Goal: Transaction & Acquisition: Purchase product/service

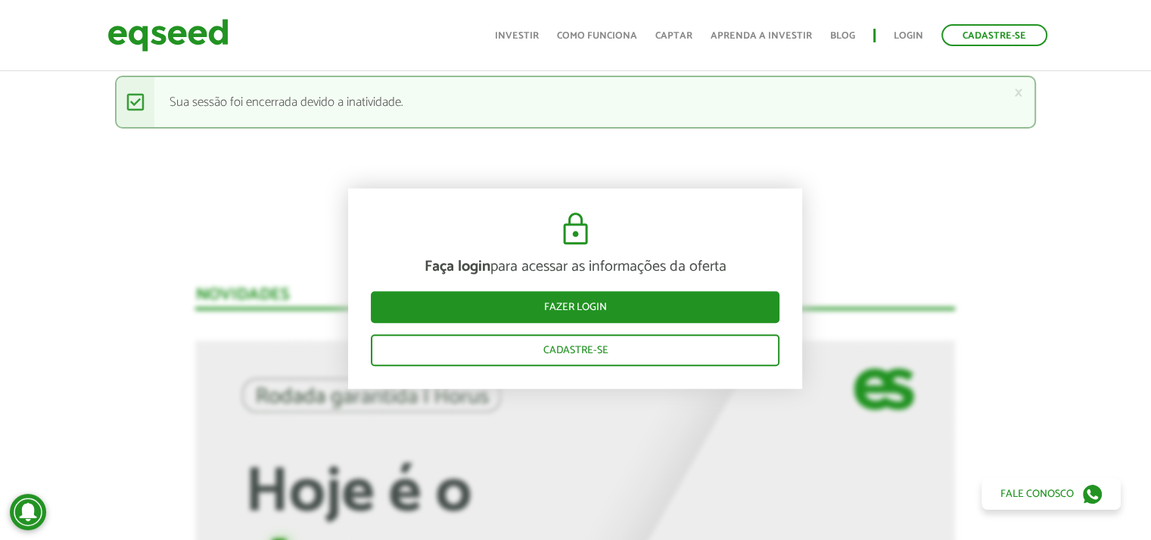
scroll to position [1135, 0]
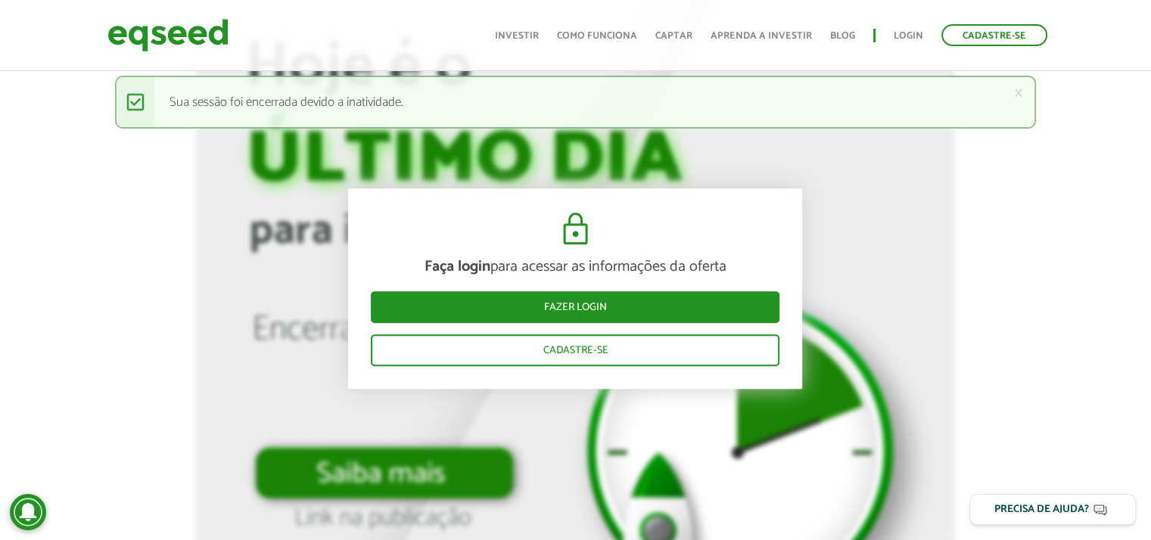
scroll to position [1589, 0]
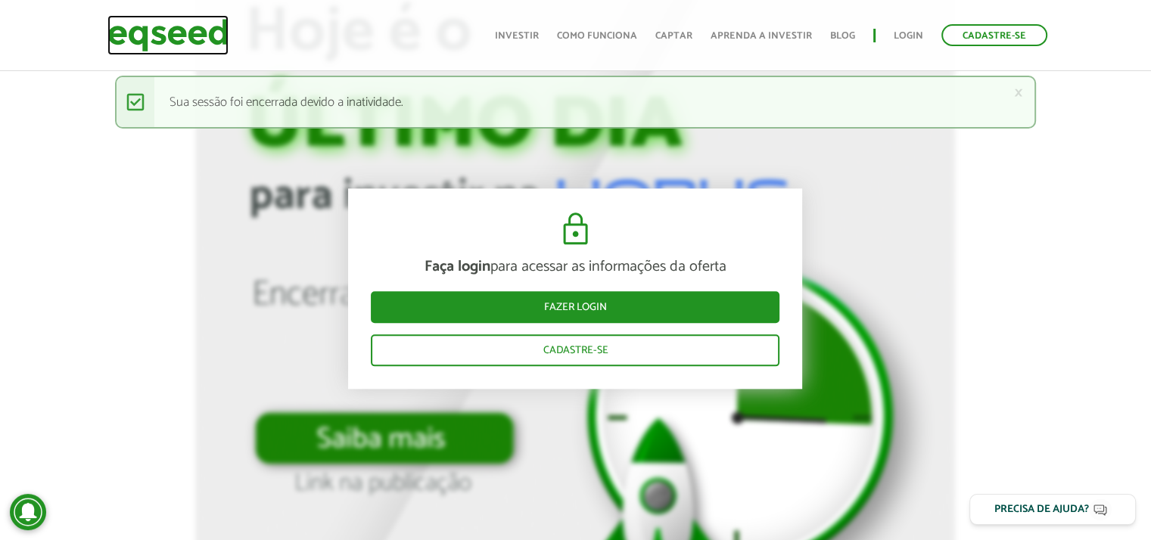
click at [170, 28] on img at bounding box center [167, 35] width 121 height 40
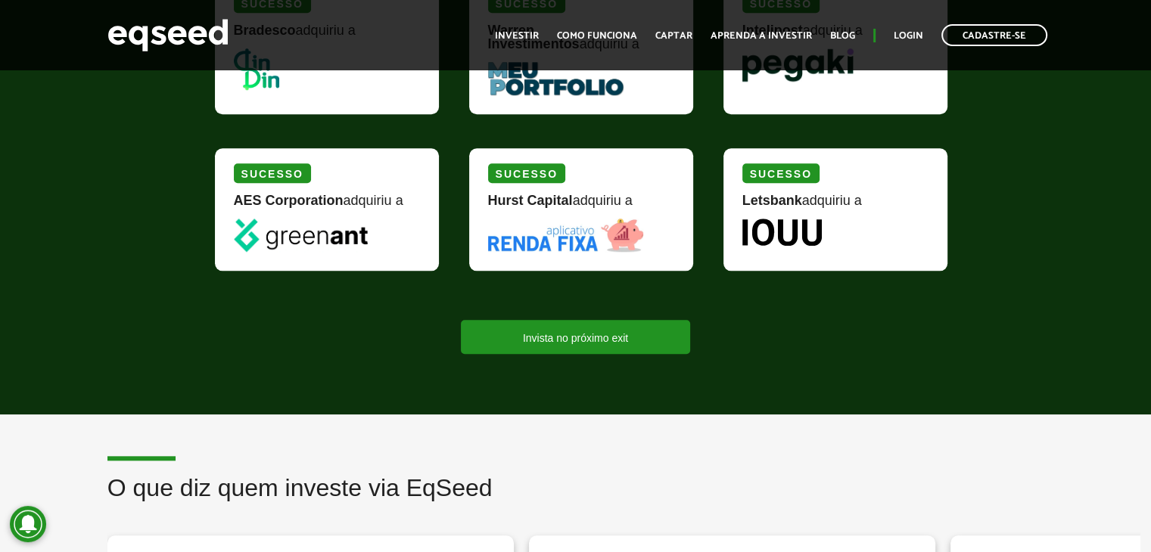
scroll to position [1543, 0]
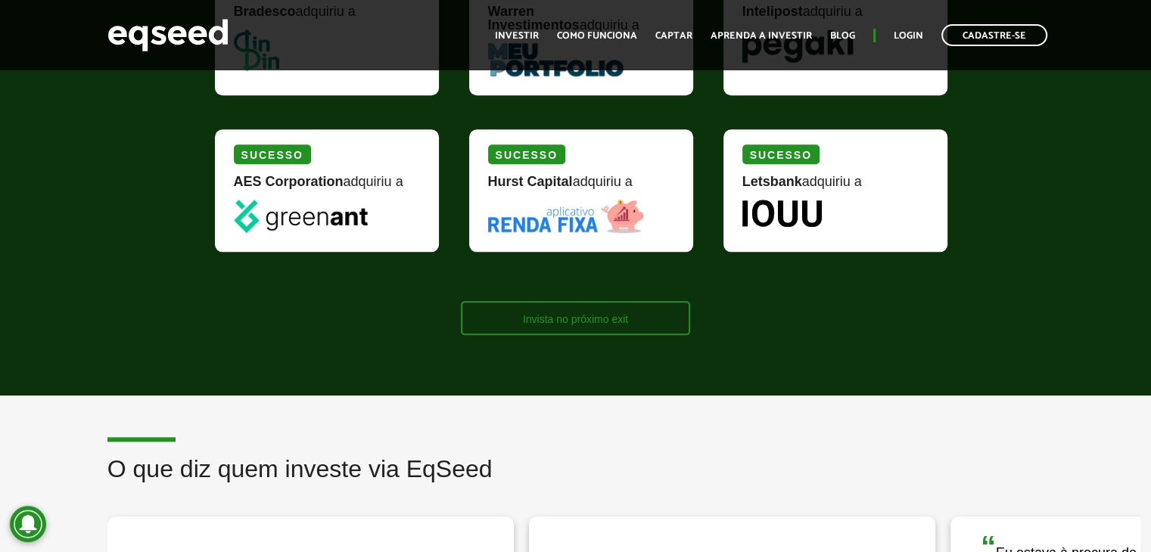
click at [566, 315] on link "Invista no próximo exit" at bounding box center [575, 318] width 229 height 34
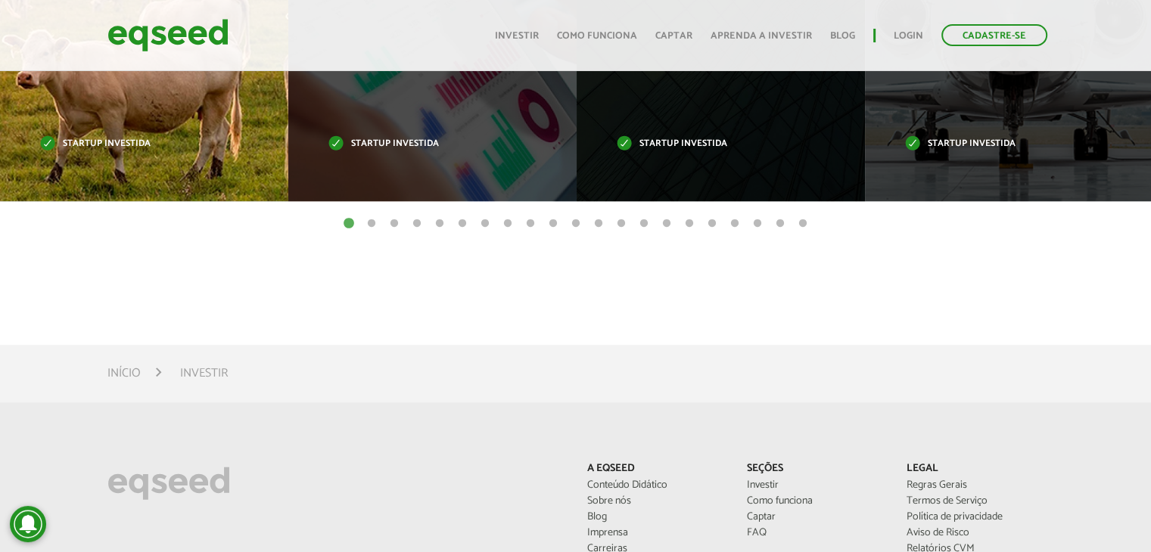
scroll to position [530, 0]
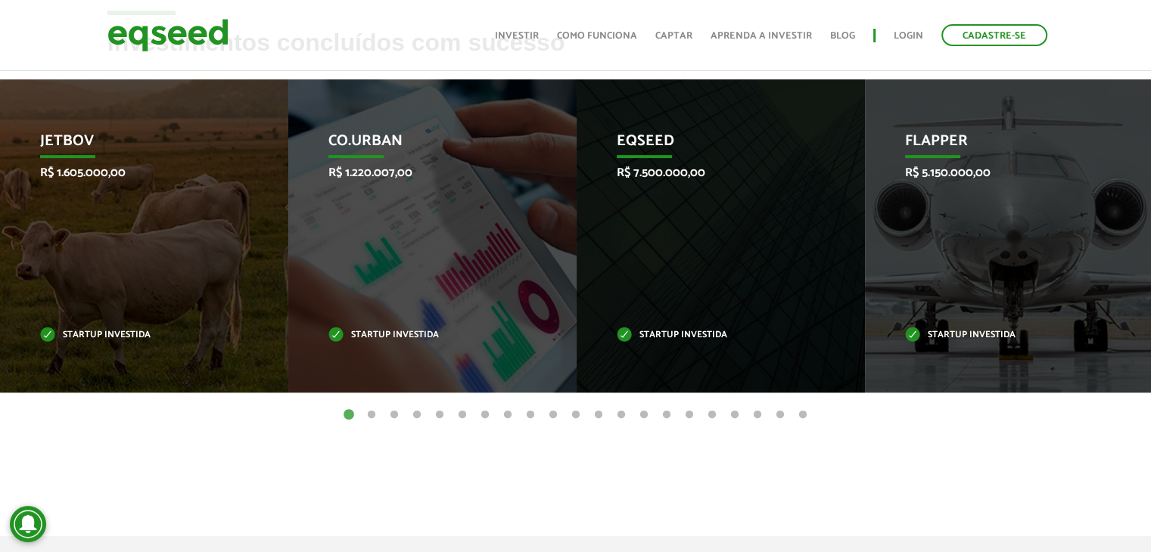
click at [752, 413] on button "19" at bounding box center [757, 415] width 15 height 15
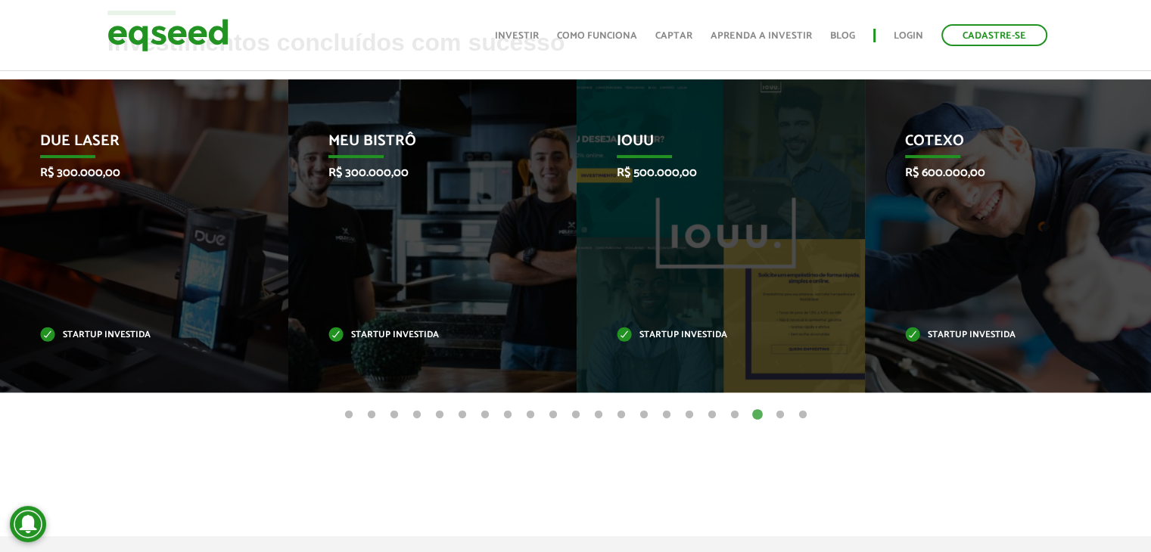
click at [774, 410] on button "20" at bounding box center [780, 415] width 15 height 15
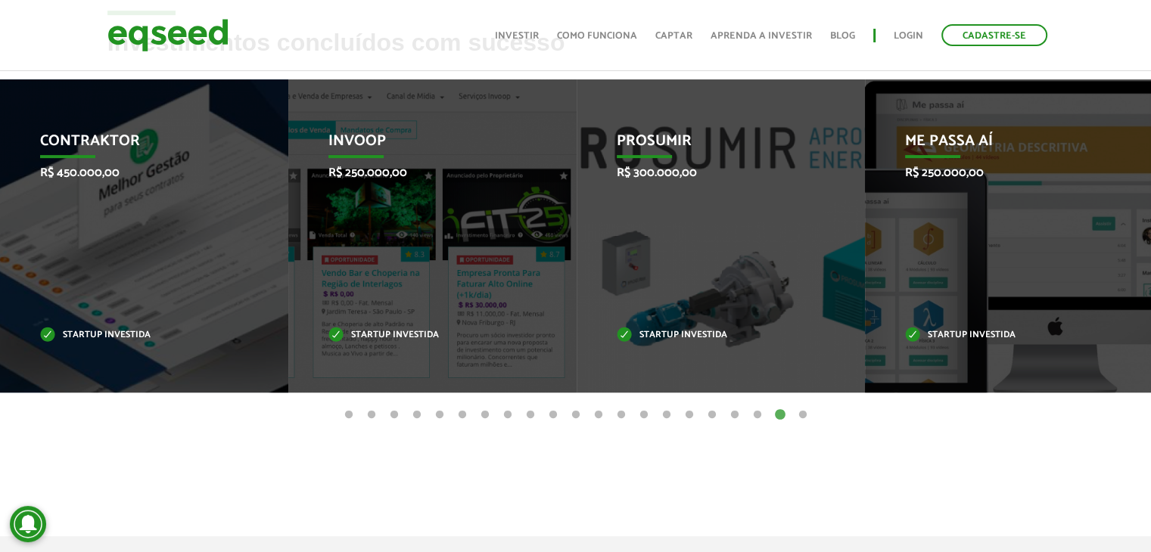
click at [801, 410] on button "21" at bounding box center [802, 415] width 15 height 15
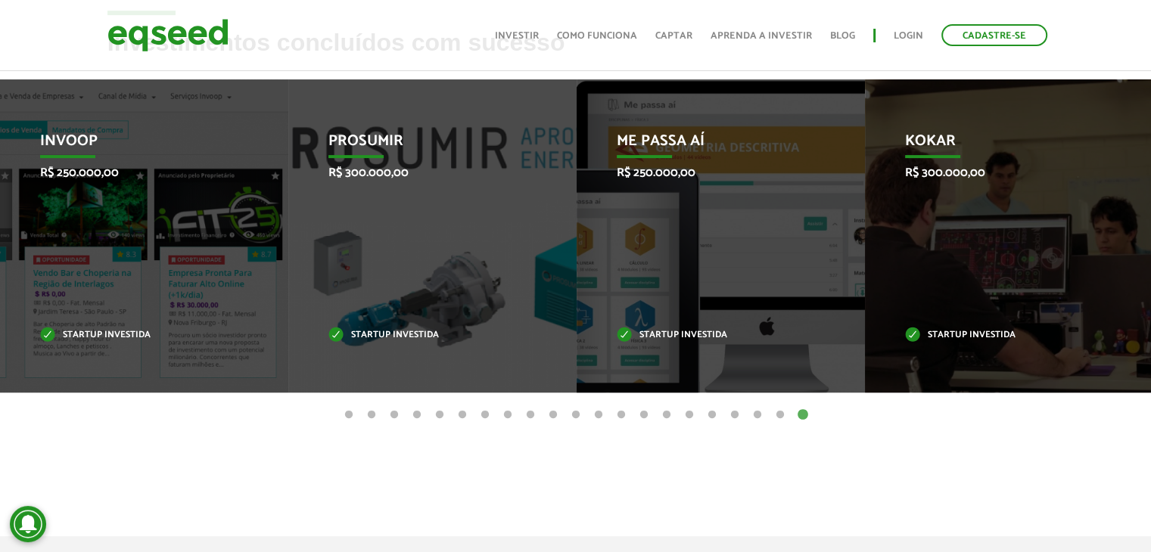
click at [687, 410] on button "16" at bounding box center [689, 415] width 15 height 15
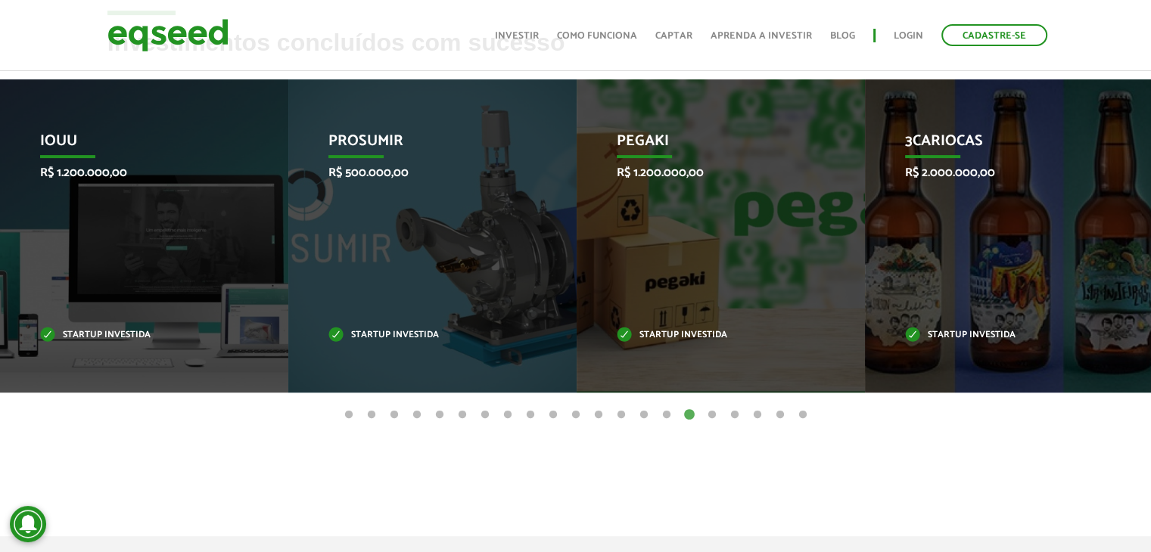
click at [663, 410] on button "15" at bounding box center [666, 415] width 15 height 15
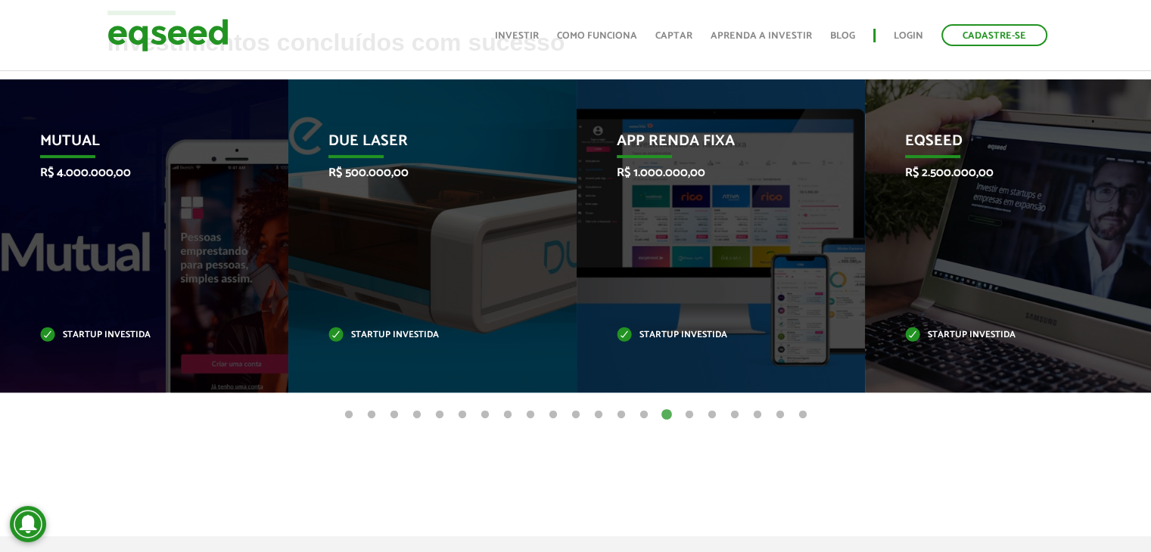
click at [636, 411] on button "14" at bounding box center [643, 415] width 15 height 15
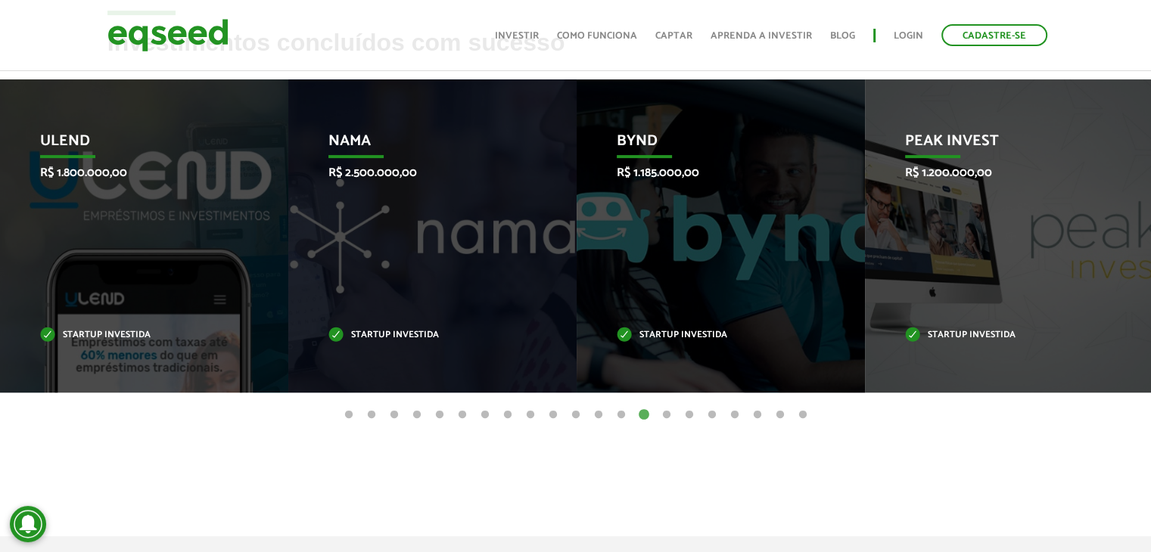
click at [621, 412] on button "13" at bounding box center [621, 415] width 15 height 15
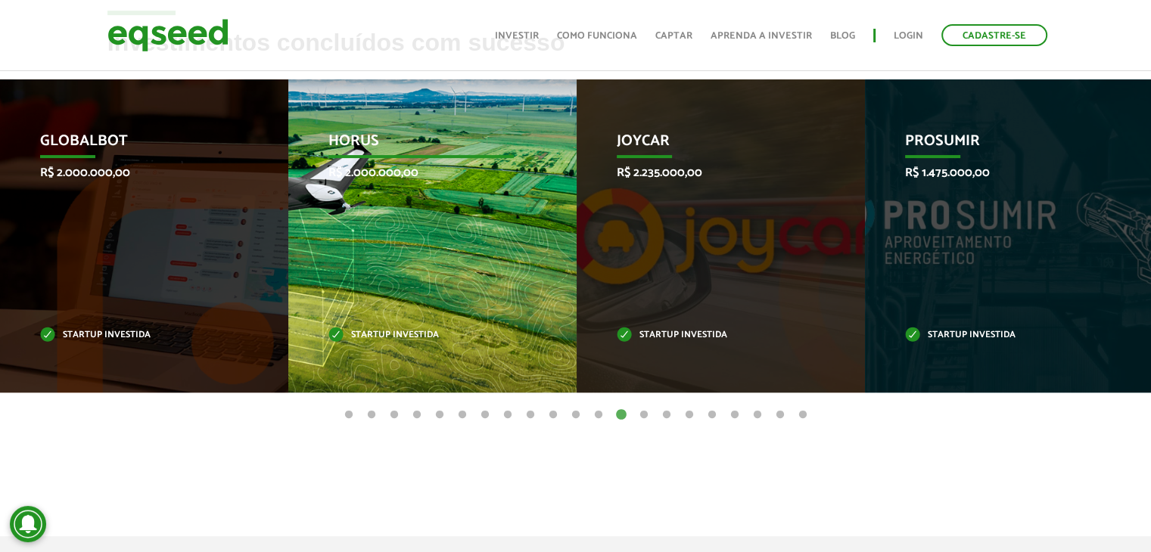
click at [401, 230] on div "HORUS R$ 2.000.000,00 Startup investida" at bounding box center [421, 235] width 266 height 313
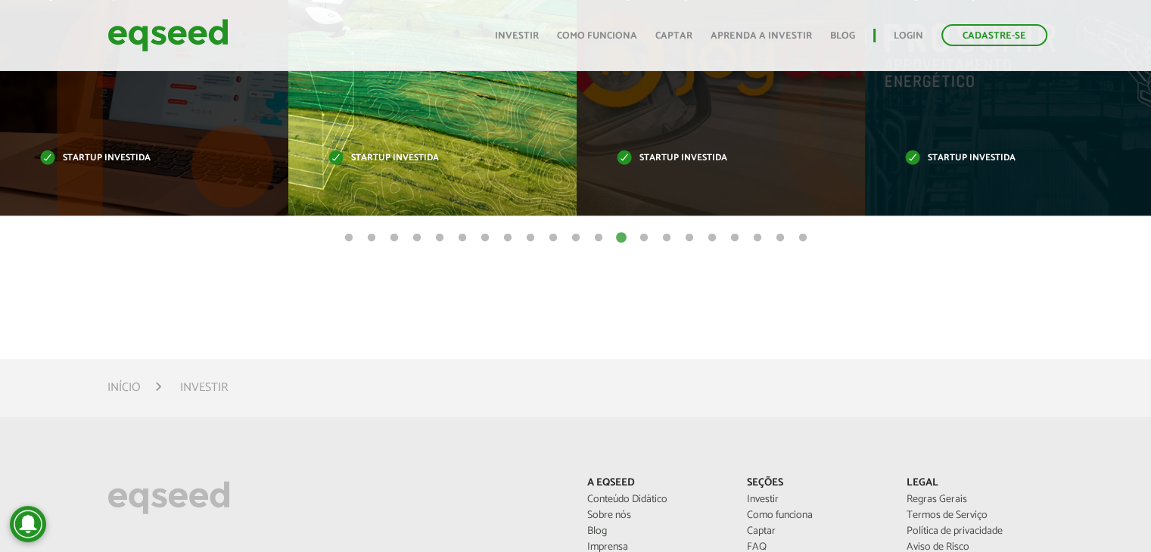
scroll to position [681, 0]
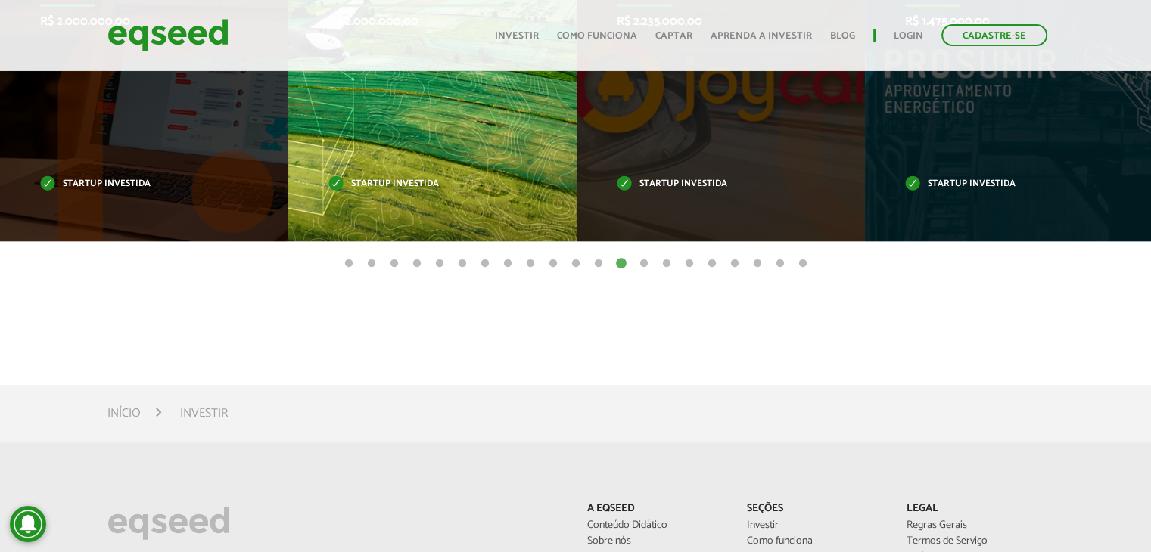
click at [387, 173] on div "HORUS R$ 2.000.000,00 Startup investida" at bounding box center [421, 84] width 266 height 313
click at [382, 140] on div "HORUS R$ 2.000.000,00 Startup investida" at bounding box center [421, 84] width 266 height 313
click at [381, 140] on div "HORUS R$ 2.000.000,00 Startup investida" at bounding box center [421, 84] width 266 height 313
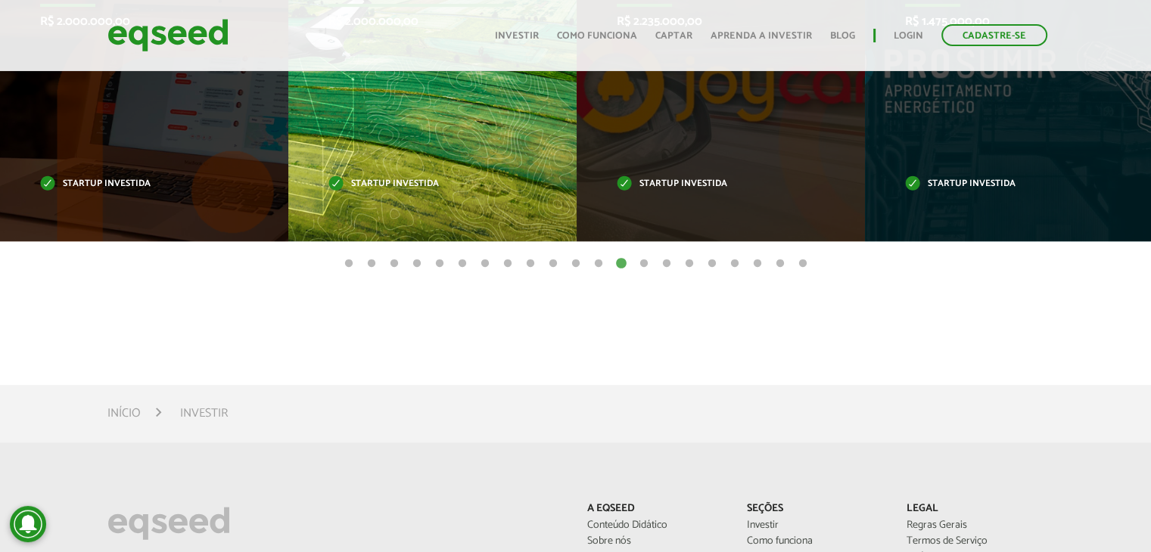
click at [382, 140] on div "HORUS R$ 2.000.000,00 Startup investida" at bounding box center [421, 84] width 266 height 313
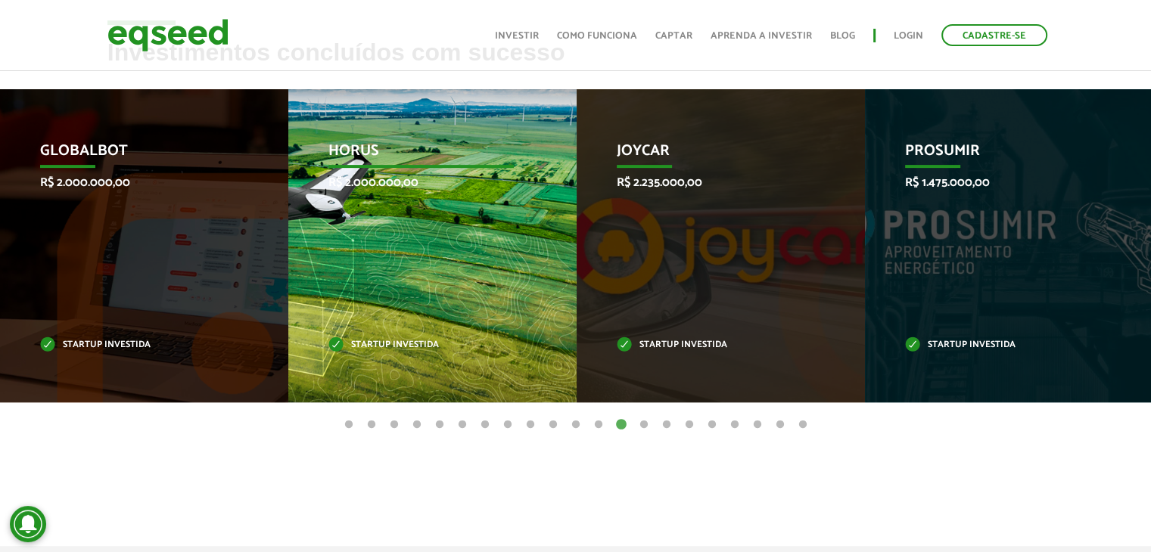
scroll to position [530, 0]
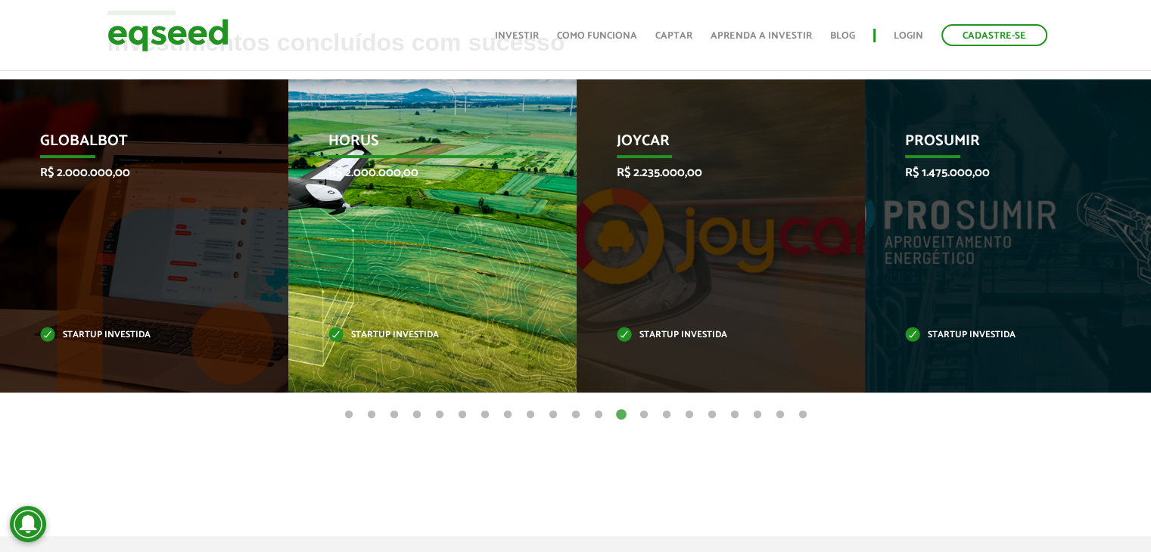
click at [378, 157] on p "HORUS" at bounding box center [421, 145] width 186 height 26
click at [392, 151] on p "HORUS" at bounding box center [421, 145] width 186 height 26
click at [400, 248] on div "HORUS R$ 2.000.000,00 Startup investida" at bounding box center [421, 235] width 266 height 313
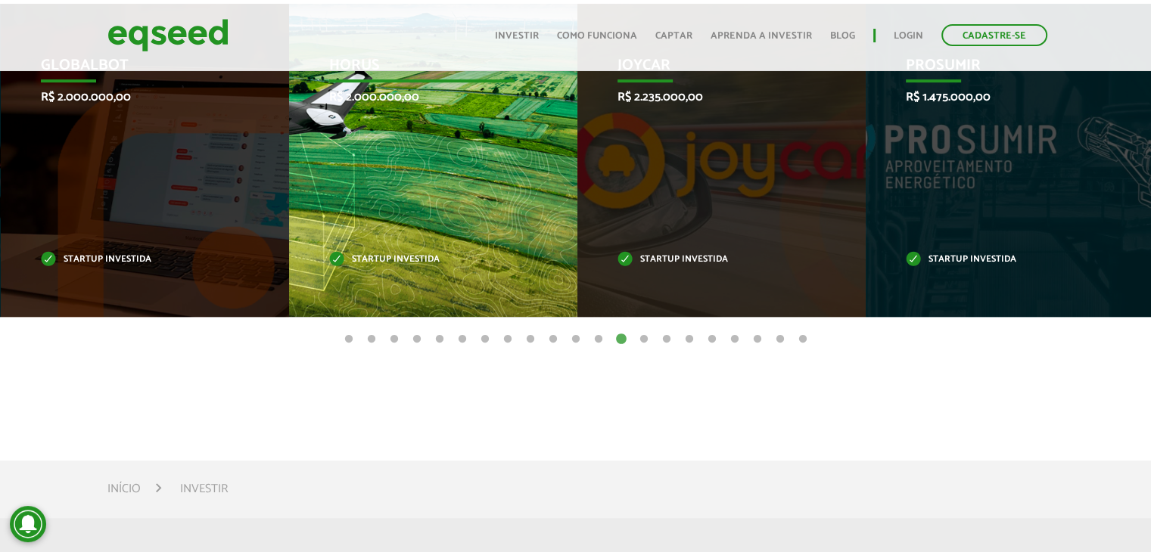
click at [391, 256] on p "Startup investida" at bounding box center [422, 260] width 186 height 8
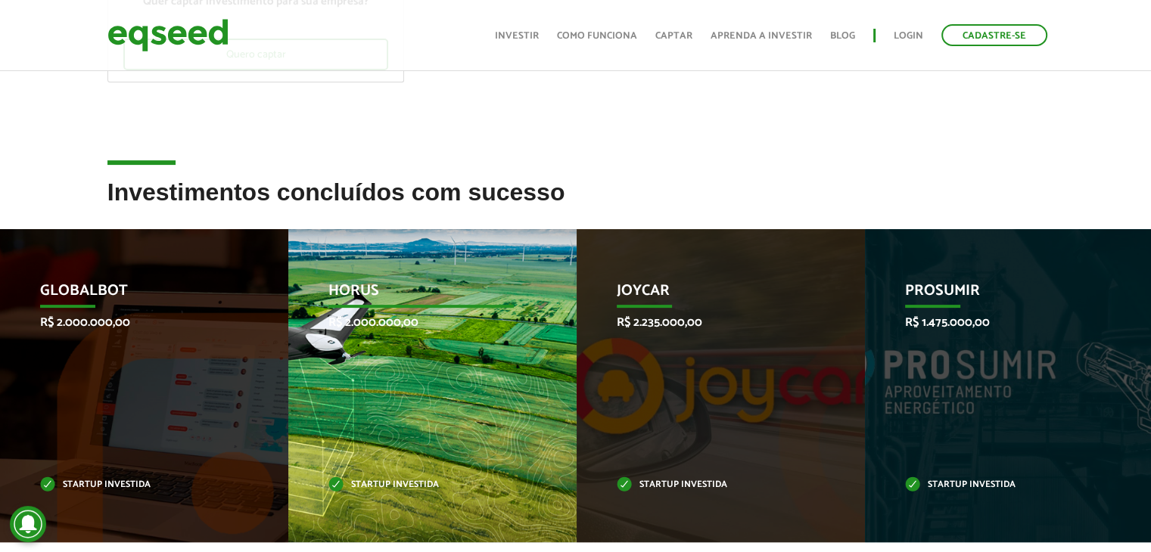
scroll to position [378, 0]
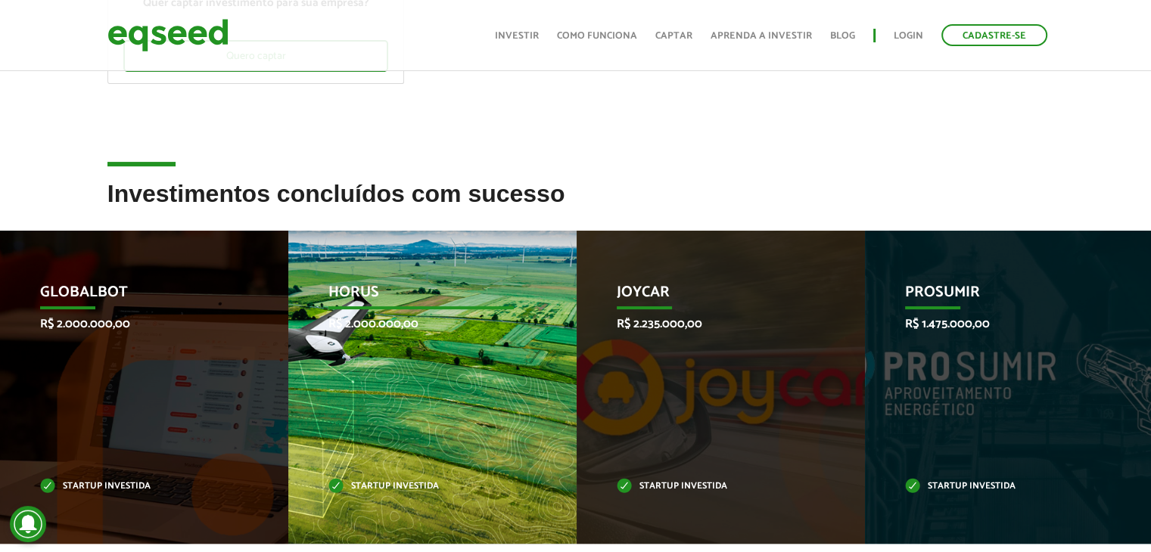
click at [417, 284] on p "HORUS" at bounding box center [421, 297] width 186 height 26
click at [419, 282] on div "HORUS R$ 2.000.000,00 Startup investida" at bounding box center [421, 387] width 266 height 313
click at [419, 280] on div "HORUS R$ 2.000.000,00 Startup investida" at bounding box center [421, 387] width 266 height 313
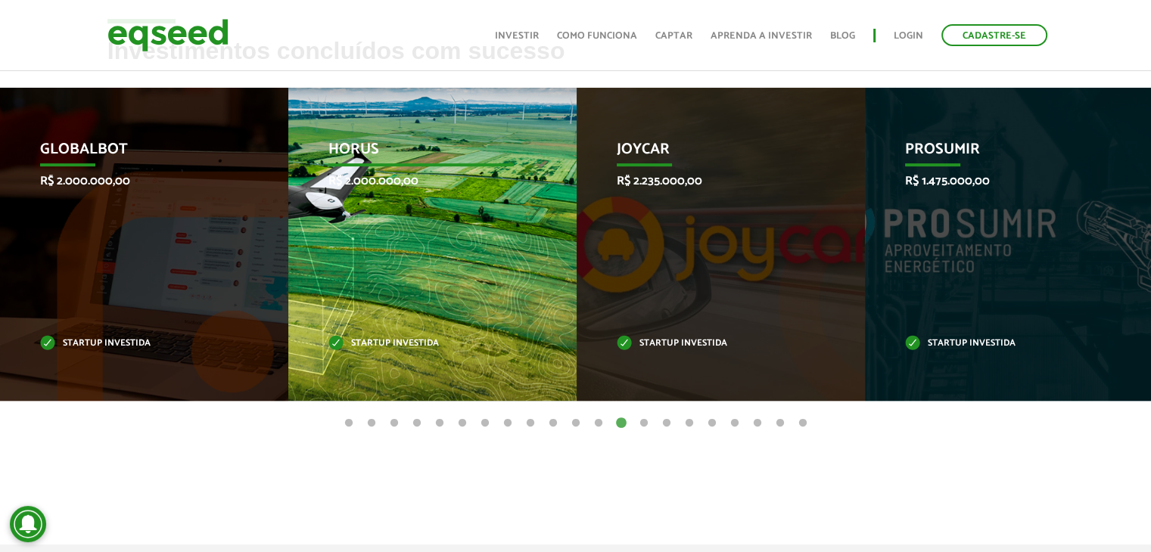
scroll to position [530, 0]
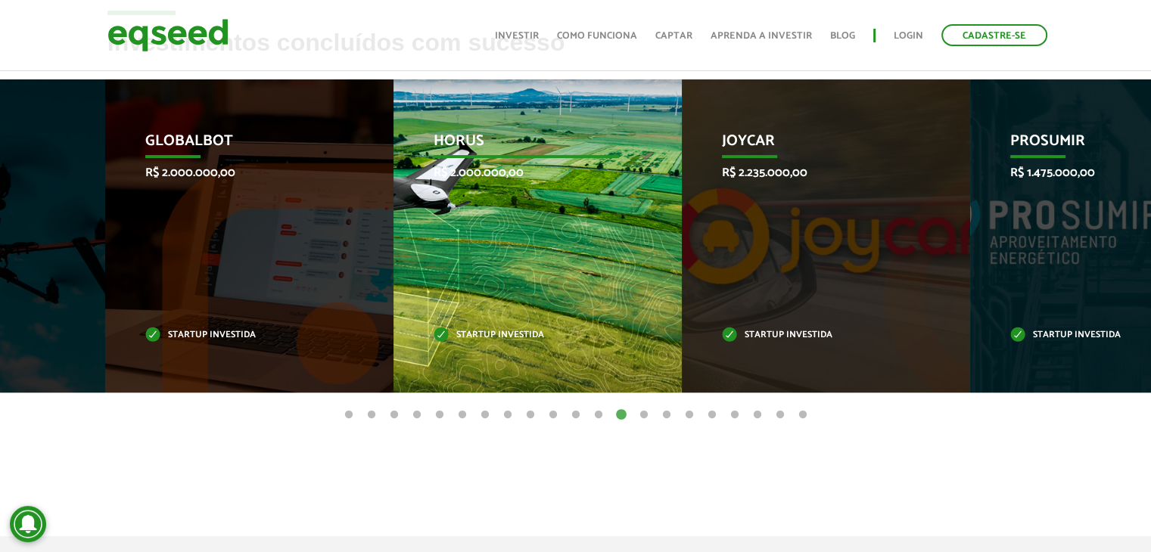
drag, startPoint x: 450, startPoint y: 253, endPoint x: 526, endPoint y: 258, distance: 75.9
click at [526, 258] on div "HORUS R$ 2.000.000,00 Startup investida" at bounding box center [527, 235] width 266 height 313
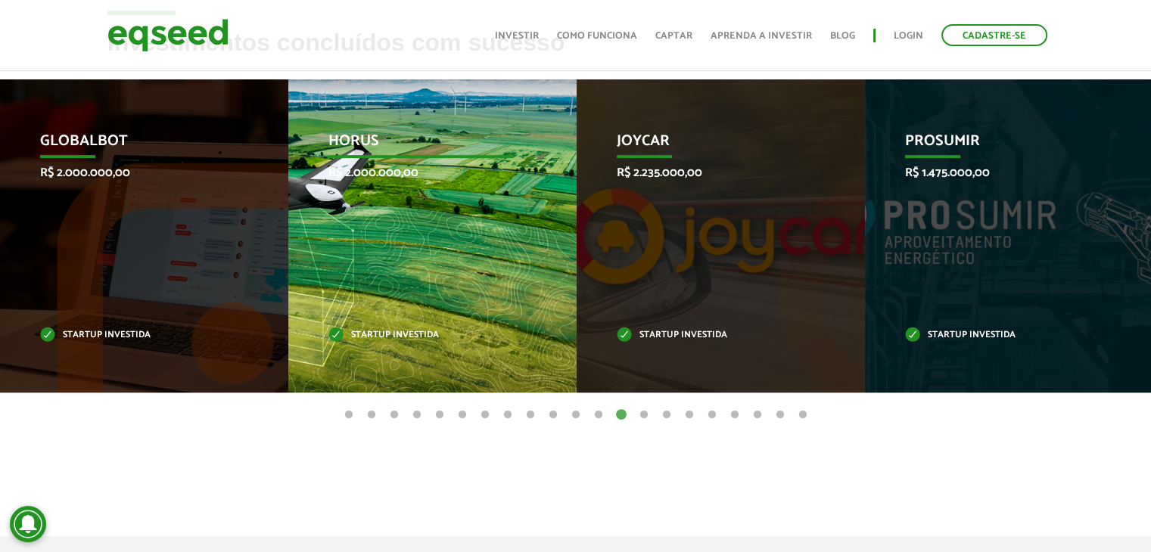
click at [470, 240] on div "HORUS R$ 2.000.000,00 Startup investida" at bounding box center [421, 235] width 266 height 313
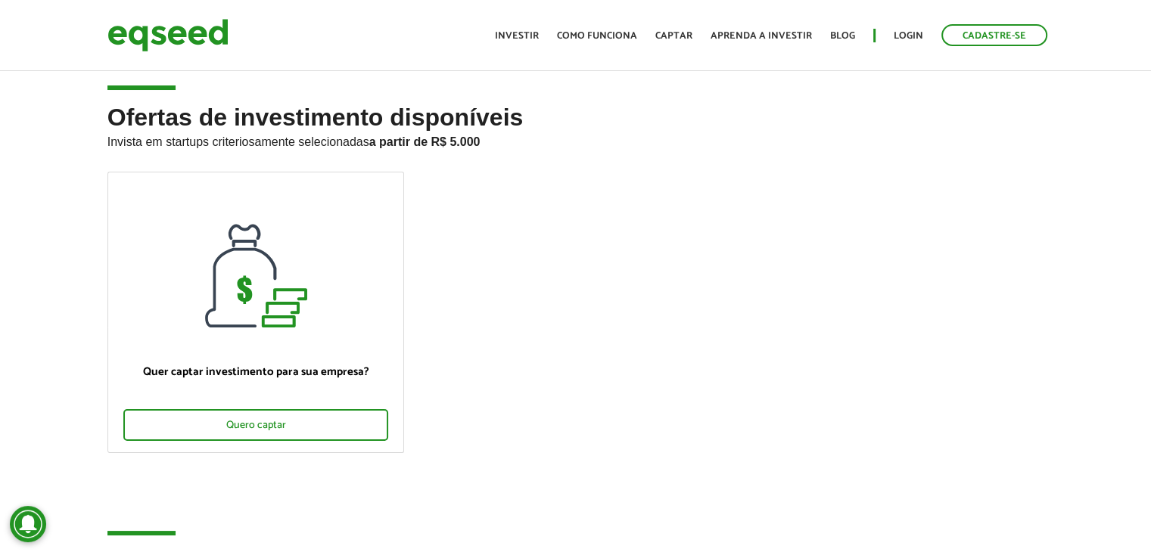
scroll to position [0, 0]
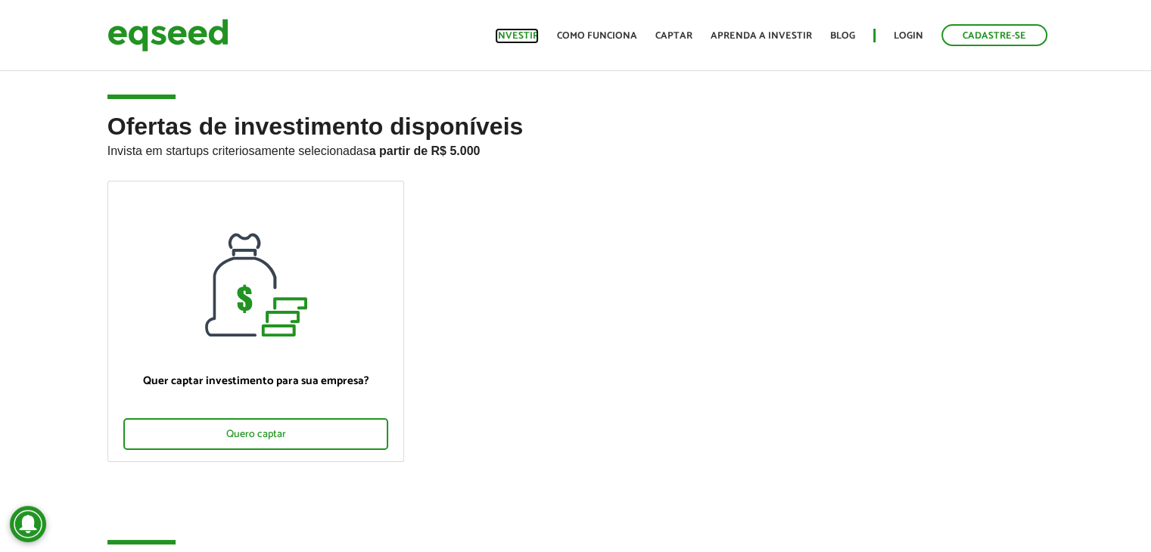
click at [528, 33] on link "Investir" at bounding box center [517, 36] width 44 height 10
click at [509, 33] on link "Investir" at bounding box center [517, 36] width 44 height 10
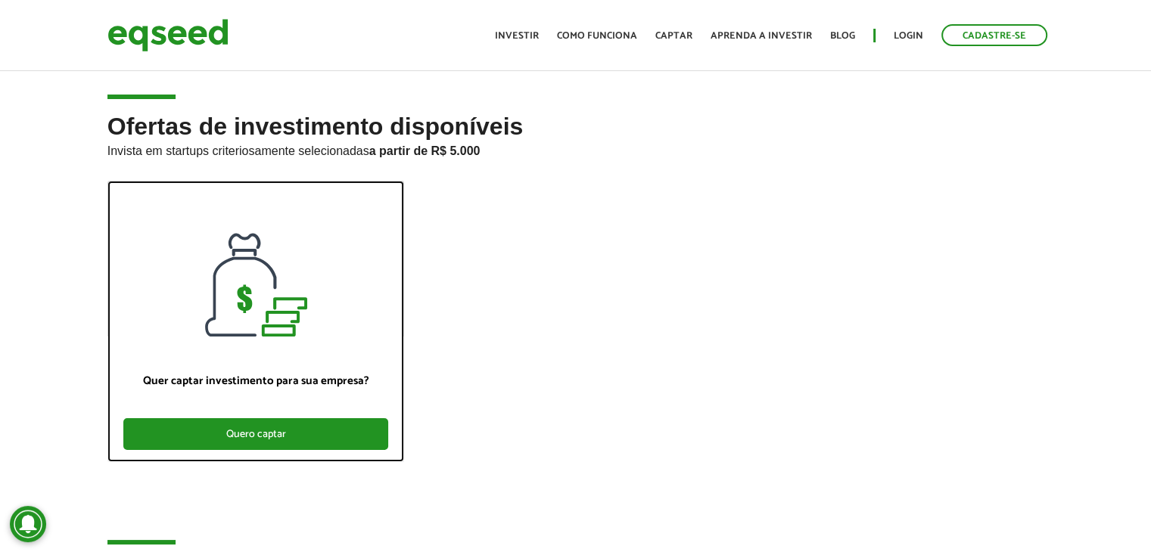
click at [272, 428] on div "Quero captar" at bounding box center [256, 435] width 266 height 32
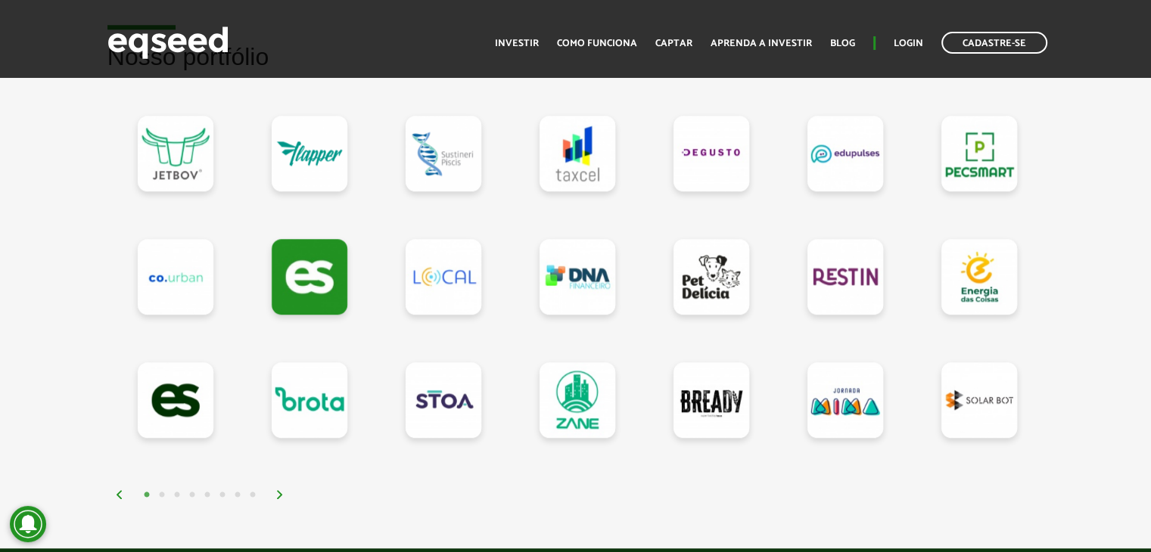
scroll to position [1438, 0]
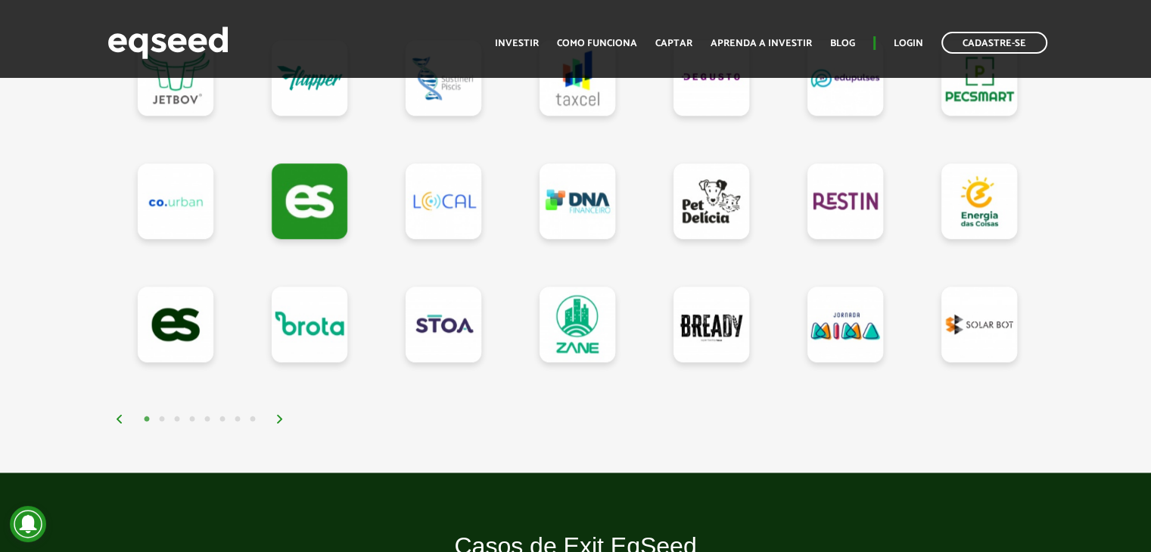
click at [222, 417] on button "6" at bounding box center [222, 419] width 15 height 15
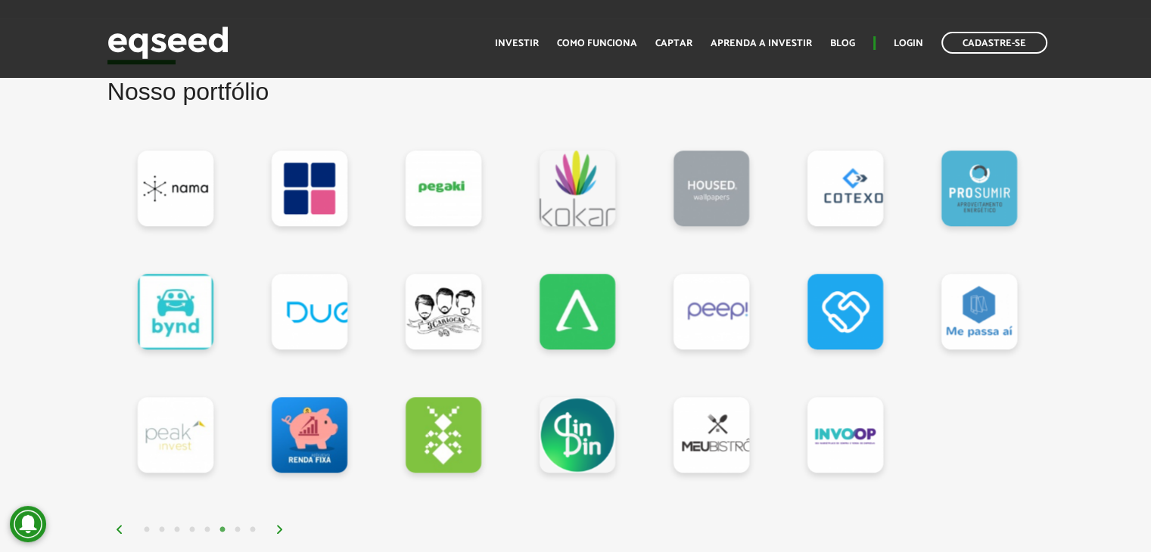
scroll to position [1362, 0]
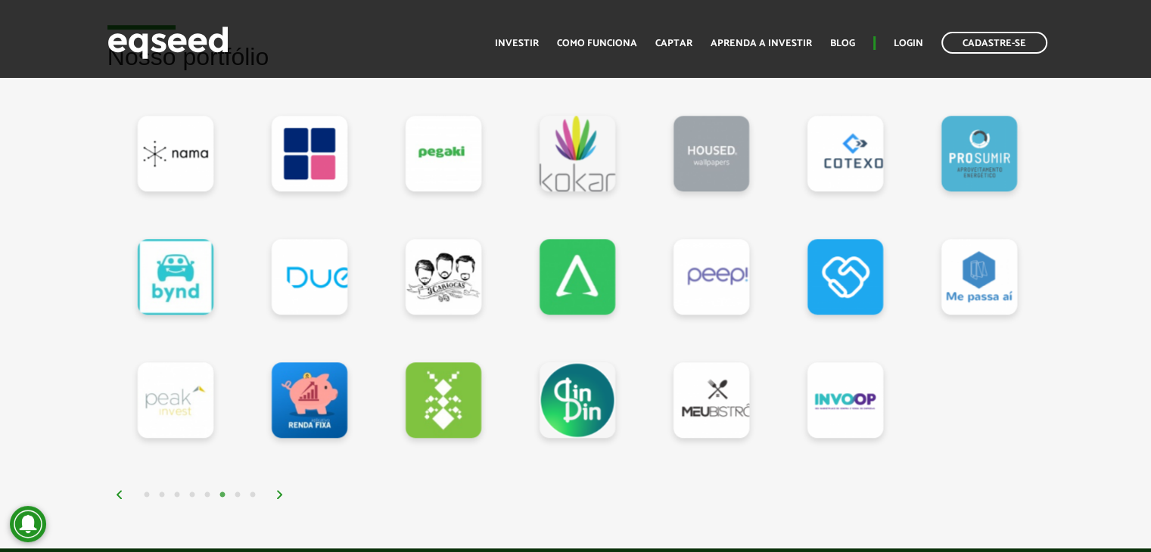
click at [207, 489] on button "5" at bounding box center [207, 495] width 15 height 15
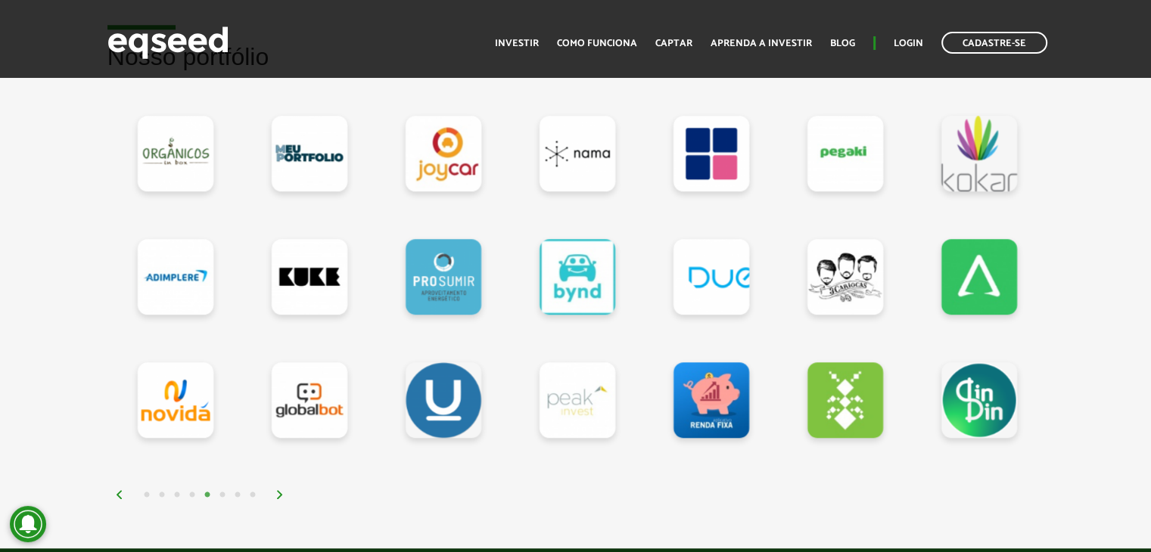
click at [191, 491] on button "4" at bounding box center [192, 495] width 15 height 15
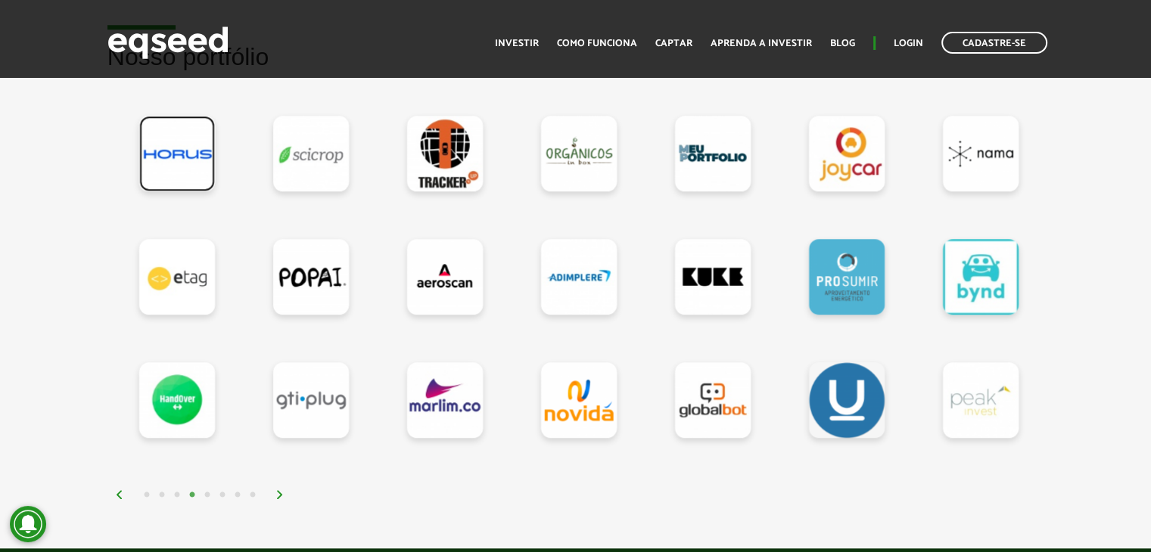
click at [185, 149] on link at bounding box center [177, 154] width 76 height 76
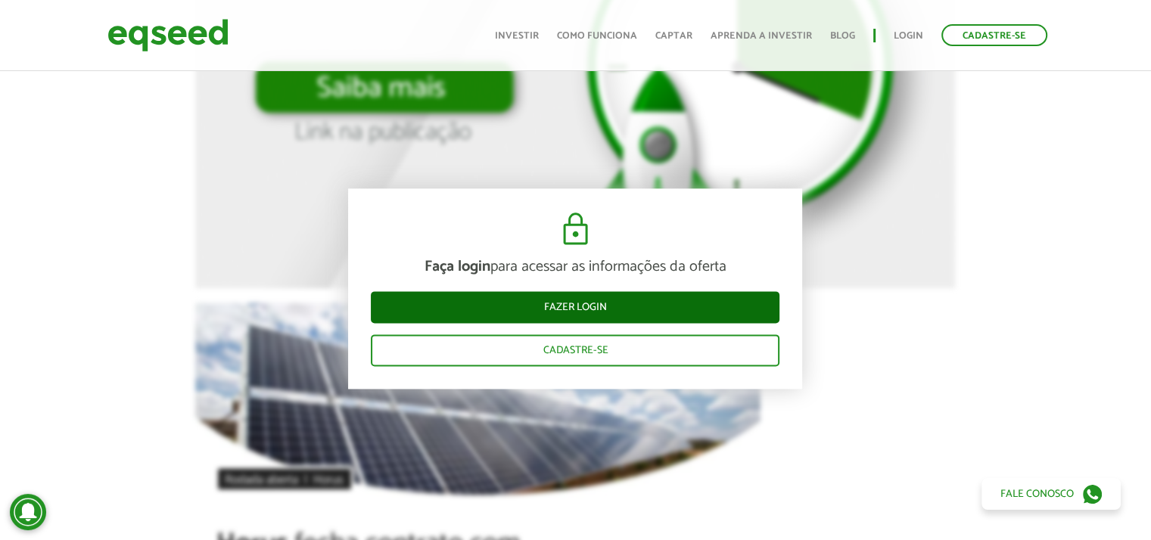
scroll to position [1968, 0]
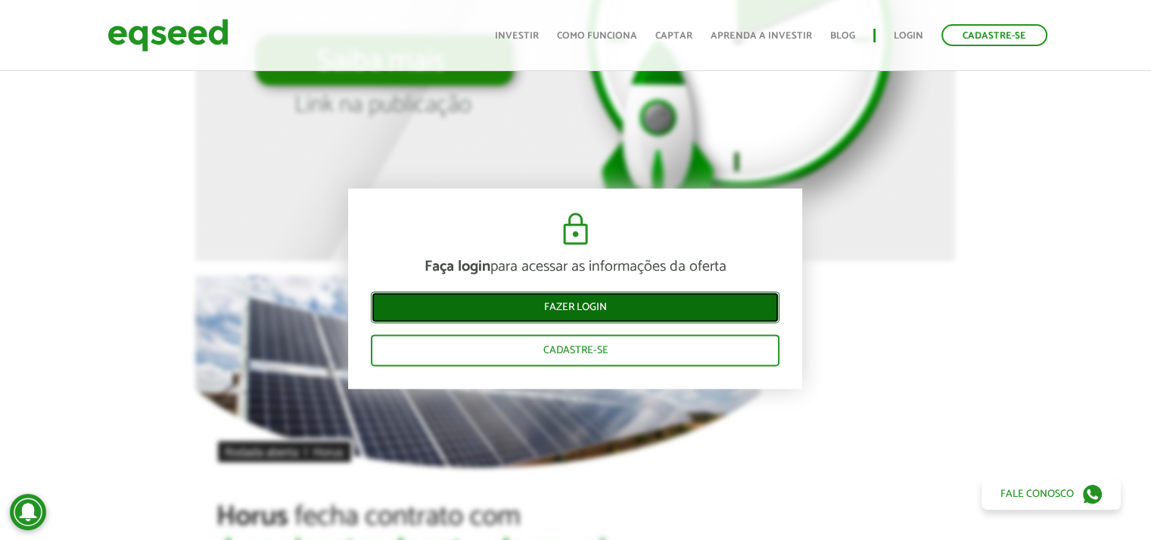
click at [557, 307] on link "Fazer login" at bounding box center [575, 308] width 409 height 32
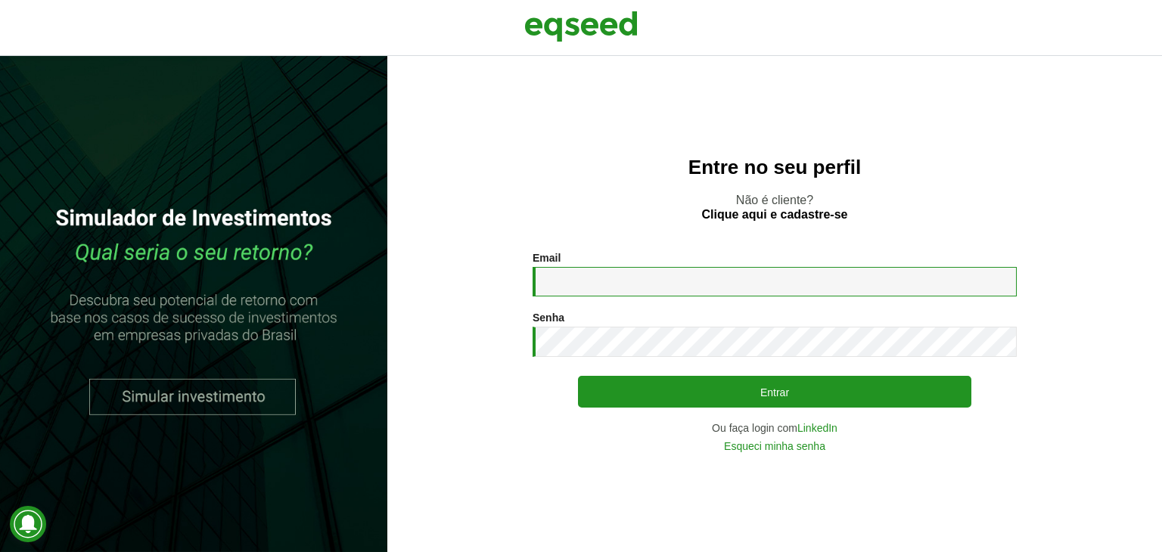
click at [590, 281] on input "Email *" at bounding box center [775, 282] width 484 height 30
type input "**********"
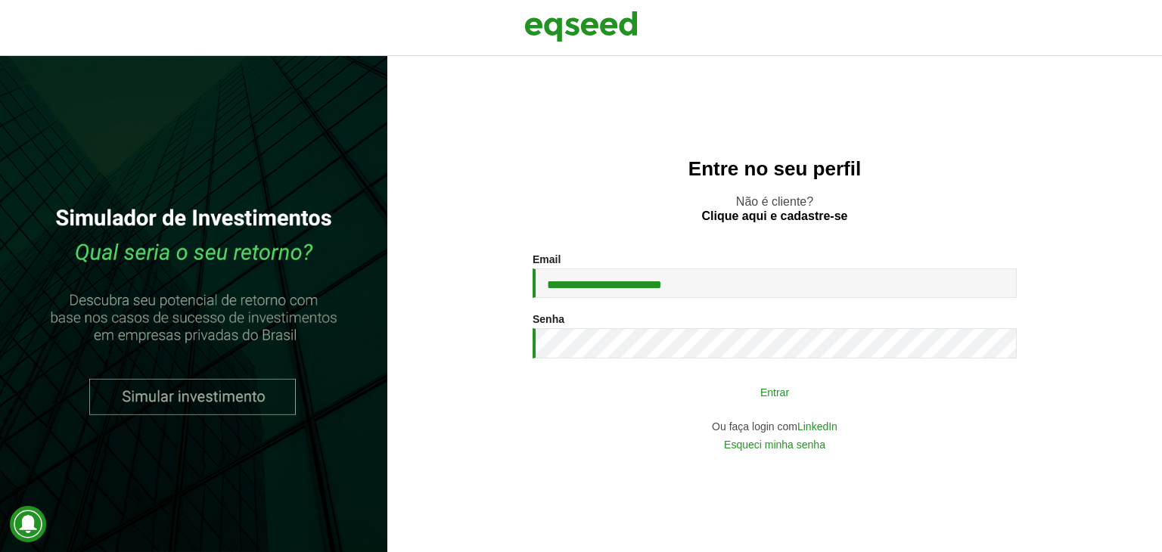
click at [749, 391] on button "Entrar" at bounding box center [775, 392] width 394 height 29
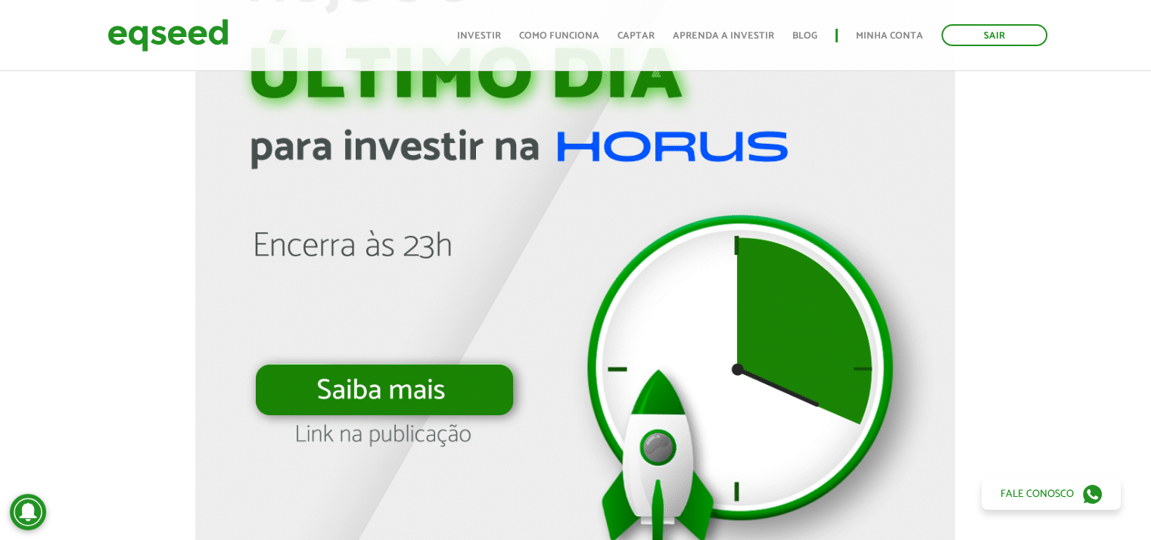
scroll to position [1438, 0]
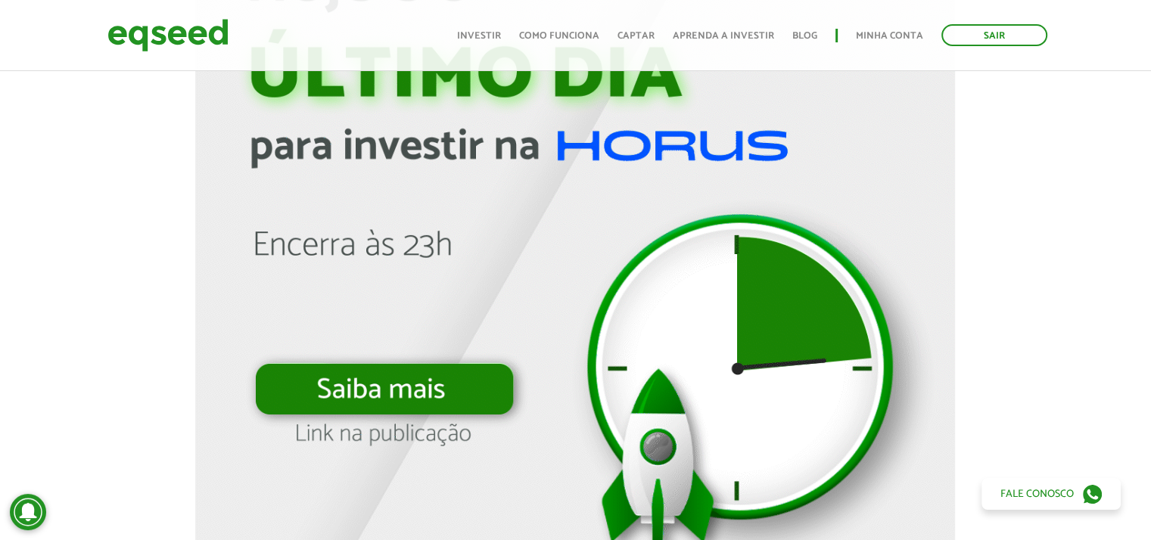
drag, startPoint x: 381, startPoint y: 378, endPoint x: 390, endPoint y: 389, distance: 14.1
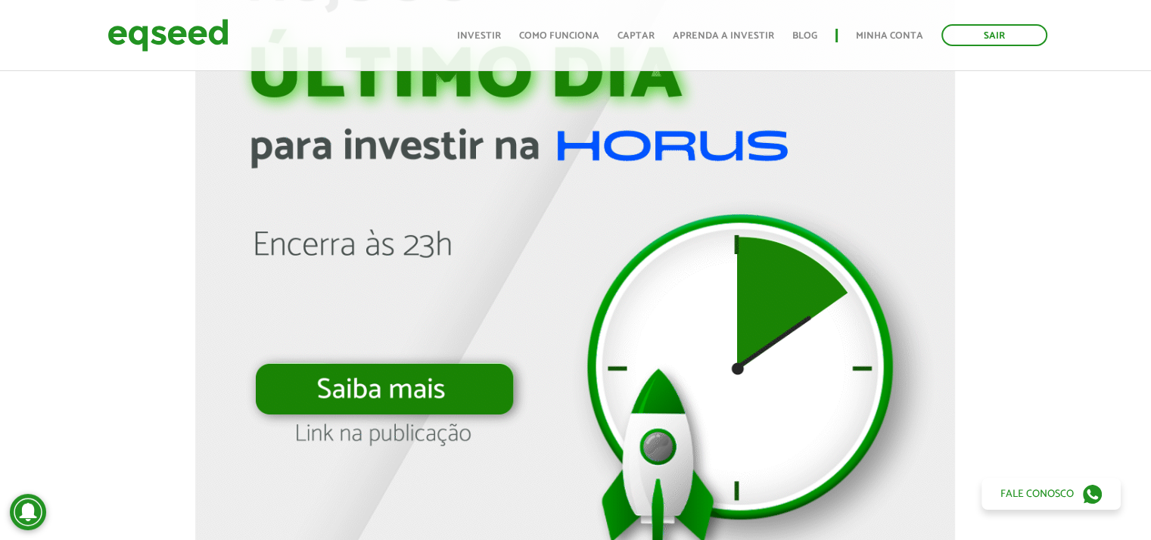
click at [381, 378] on img at bounding box center [575, 210] width 760 height 760
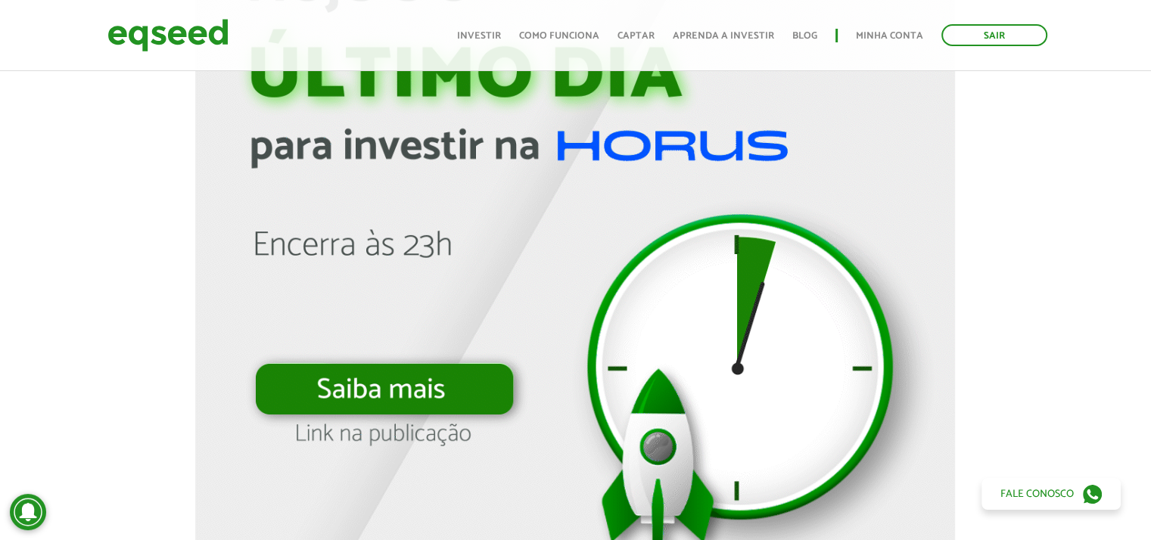
click at [391, 422] on img at bounding box center [575, 210] width 760 height 760
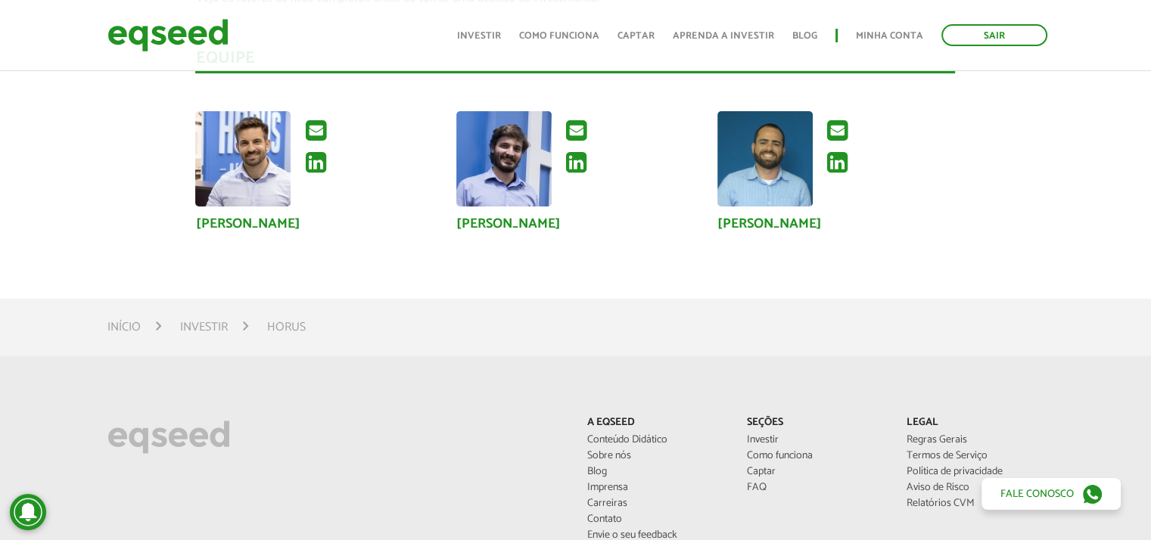
scroll to position [6250, 0]
